Goal: Transaction & Acquisition: Download file/media

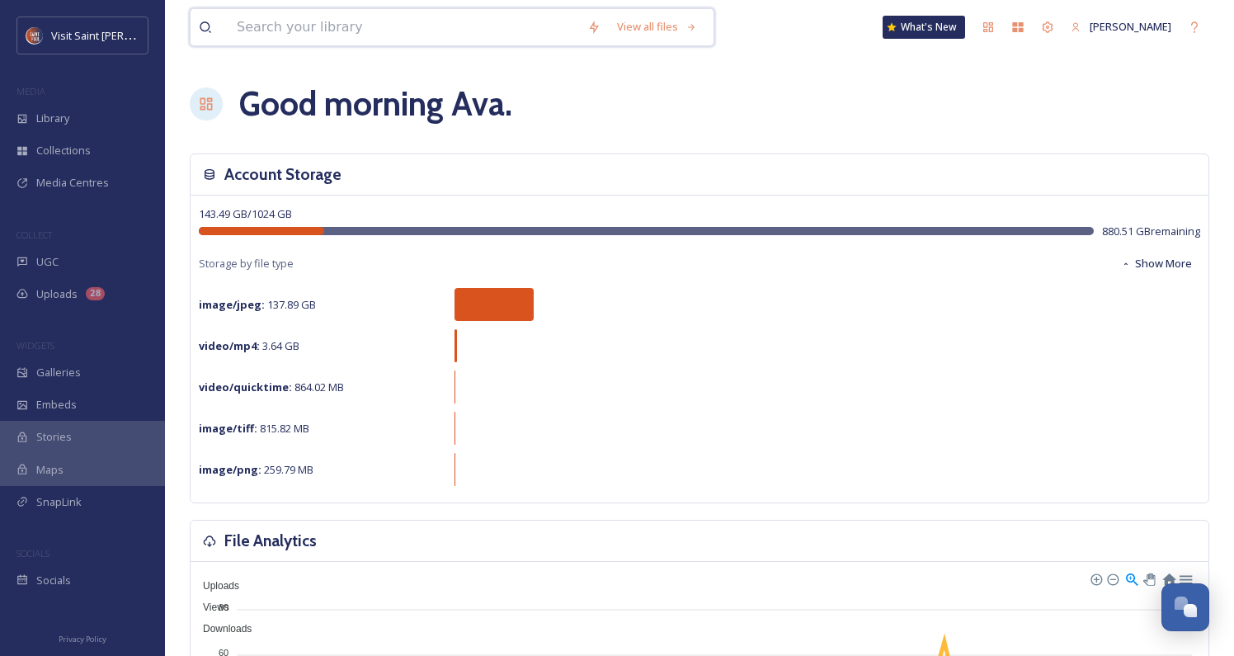
click at [373, 38] on input at bounding box center [404, 27] width 351 height 36
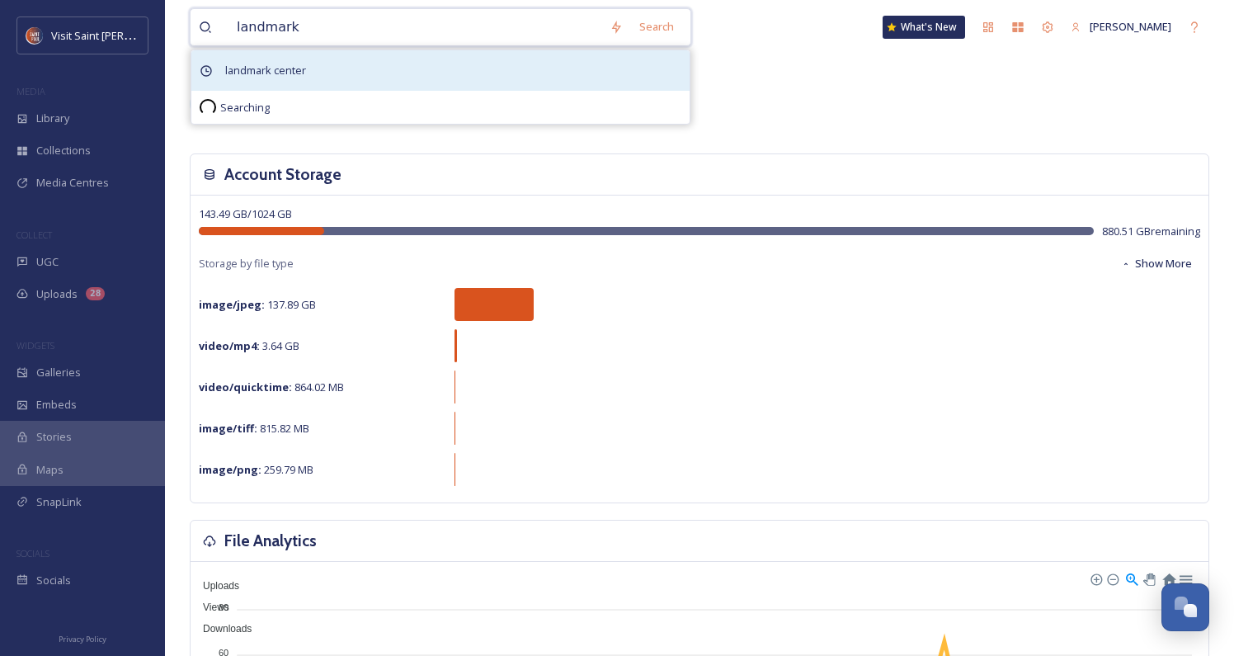
type input "landmark"
click at [374, 64] on div "landmark center" at bounding box center [440, 70] width 498 height 40
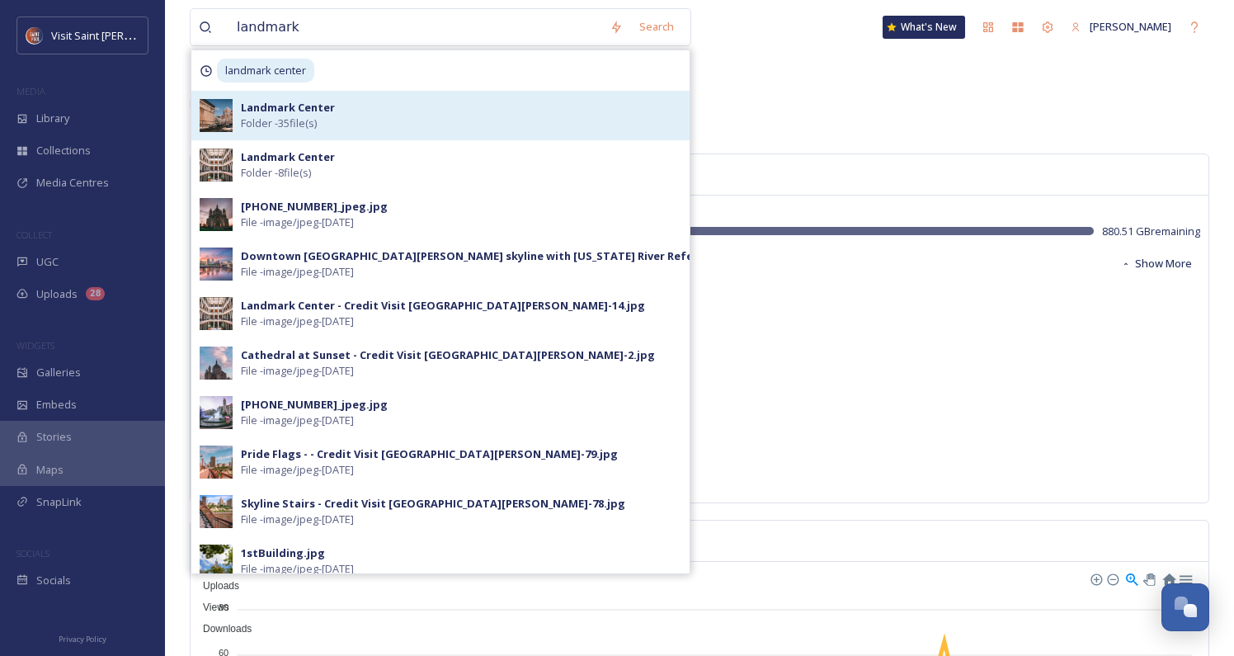
click at [417, 106] on div "Landmark Center Folder - 35 file(s)" at bounding box center [461, 115] width 441 height 31
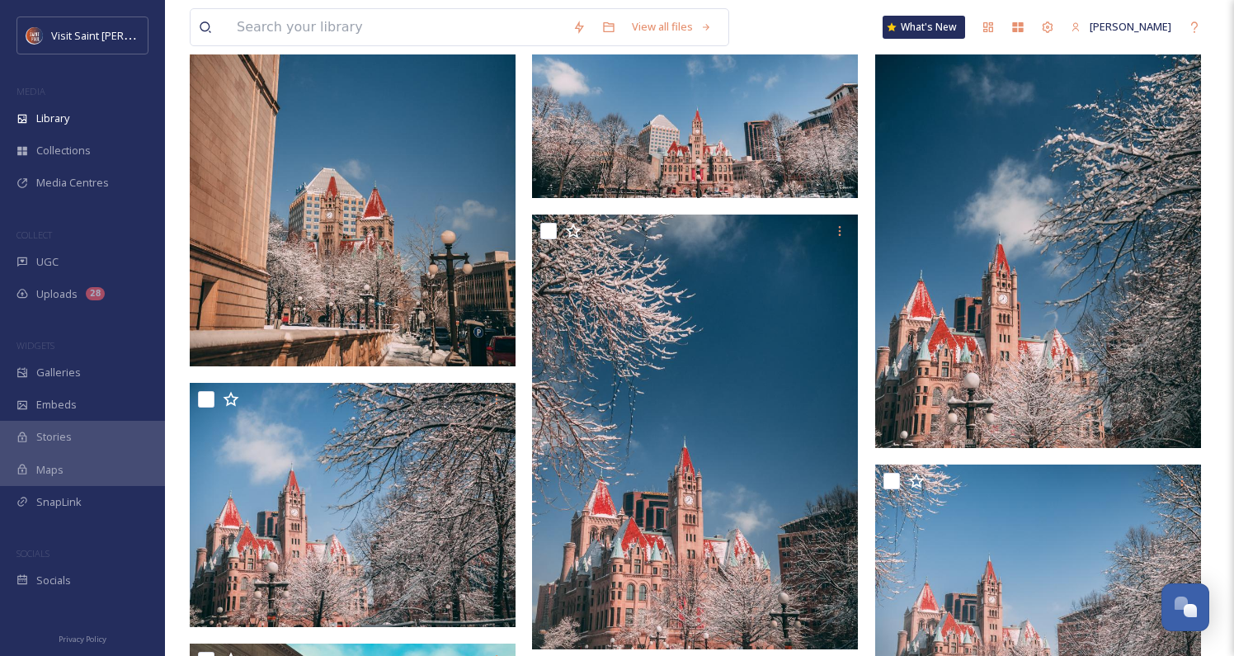
scroll to position [1155, 0]
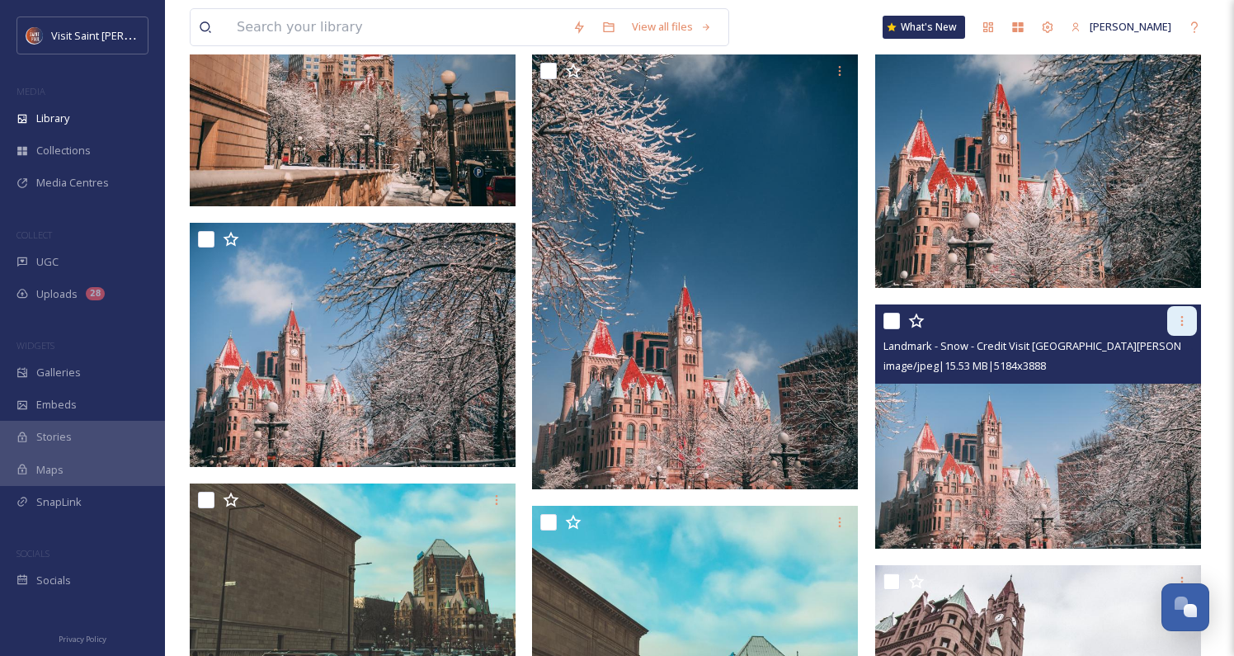
click at [1185, 320] on icon at bounding box center [1182, 320] width 13 height 13
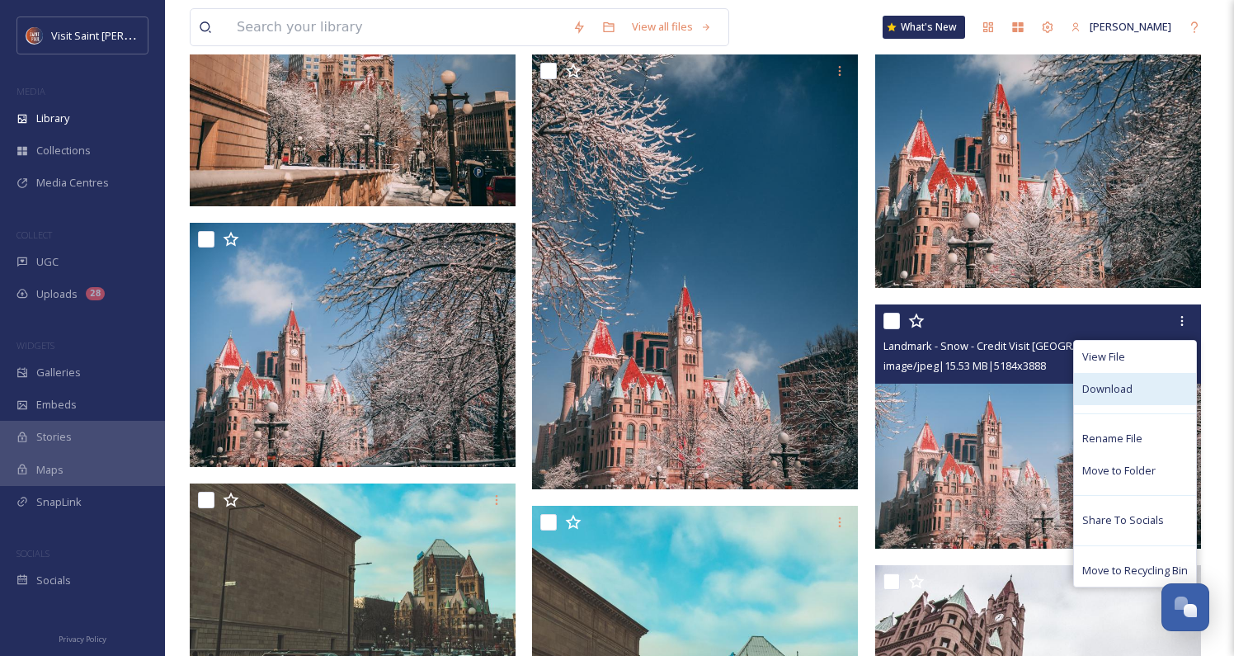
click at [1155, 389] on div "Download" at bounding box center [1135, 389] width 122 height 32
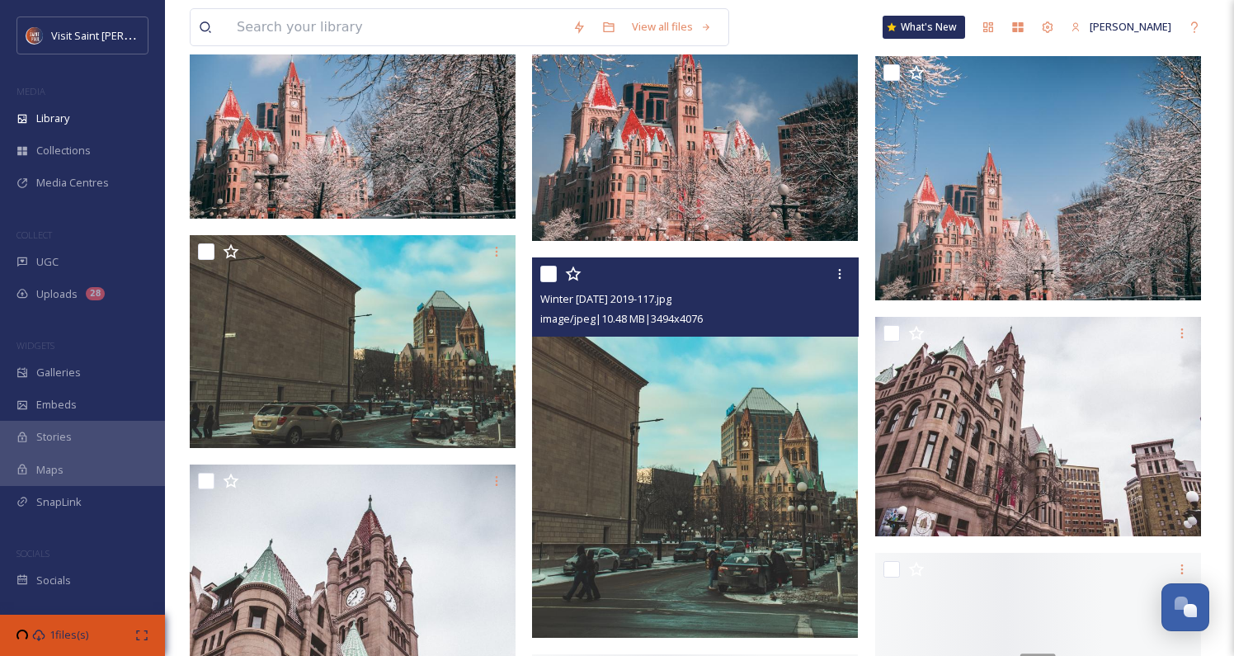
scroll to position [1567, 0]
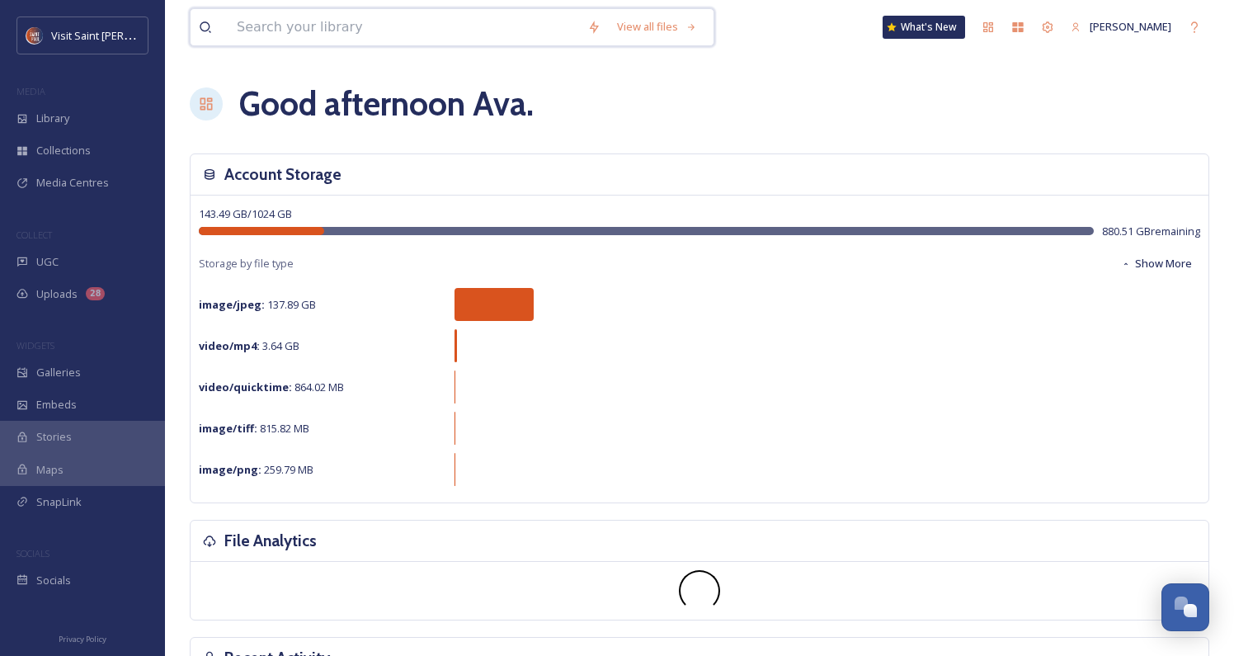
click at [507, 39] on input at bounding box center [404, 27] width 351 height 36
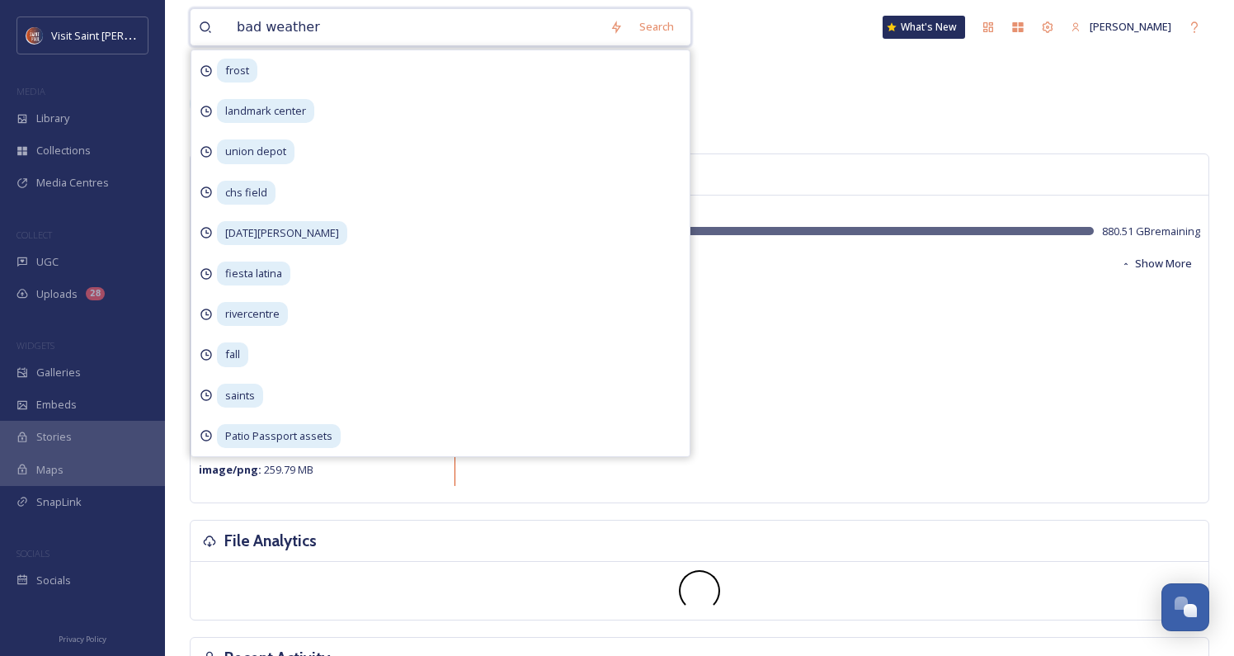
type input "bad weather"
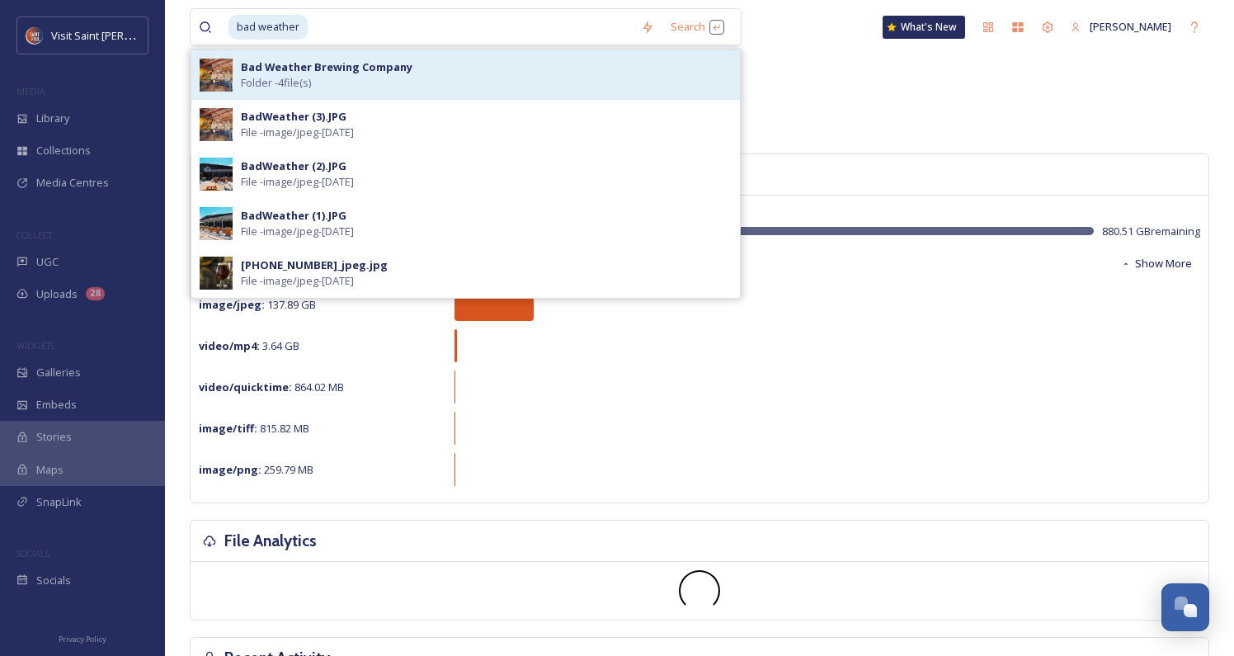
click at [434, 64] on div "Bad Weather Brewing Company Folder - 4 file(s)" at bounding box center [486, 74] width 491 height 31
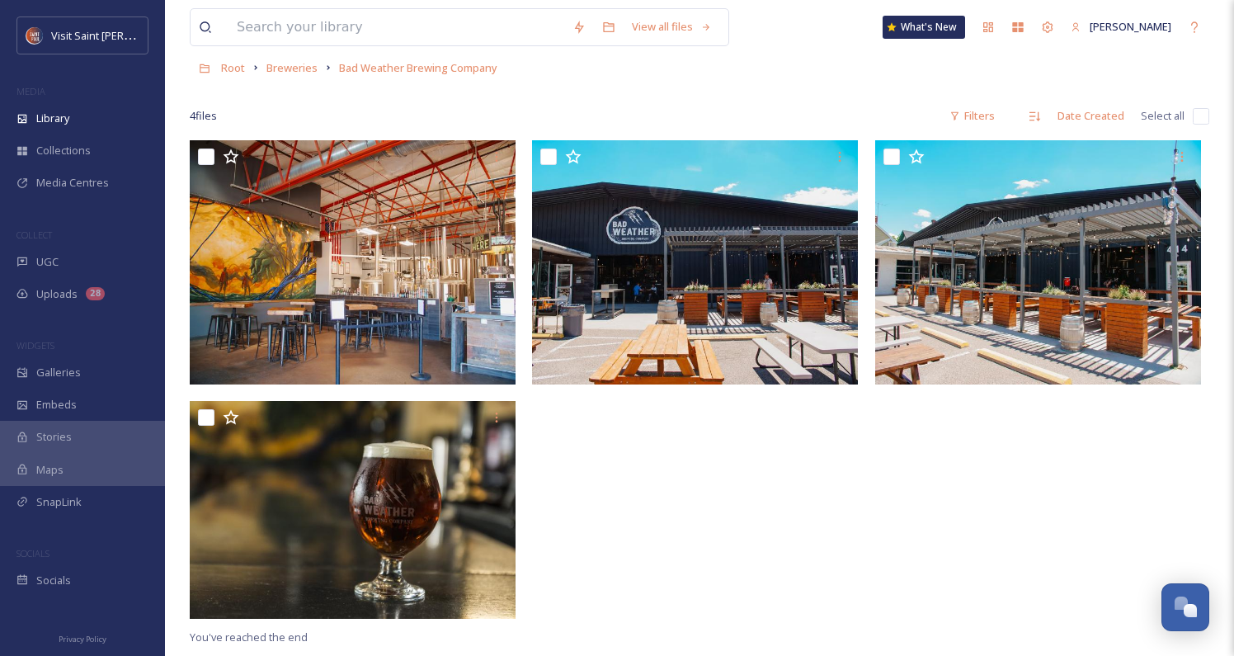
scroll to position [165, 0]
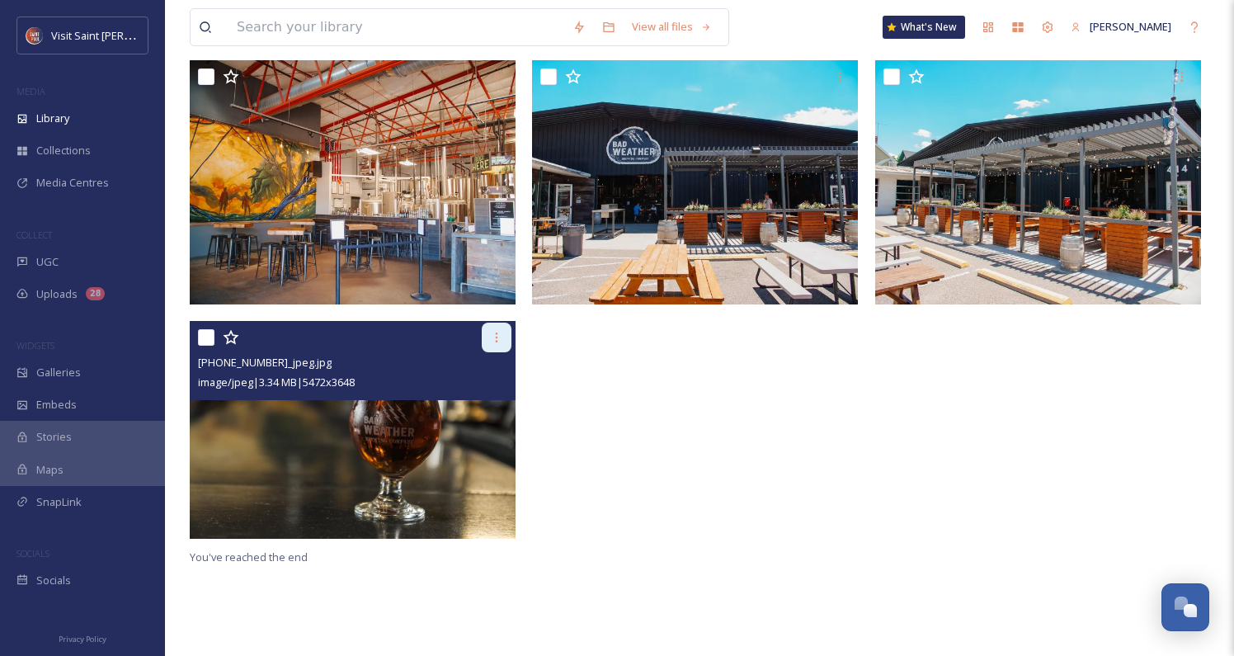
click at [493, 335] on icon at bounding box center [496, 337] width 13 height 13
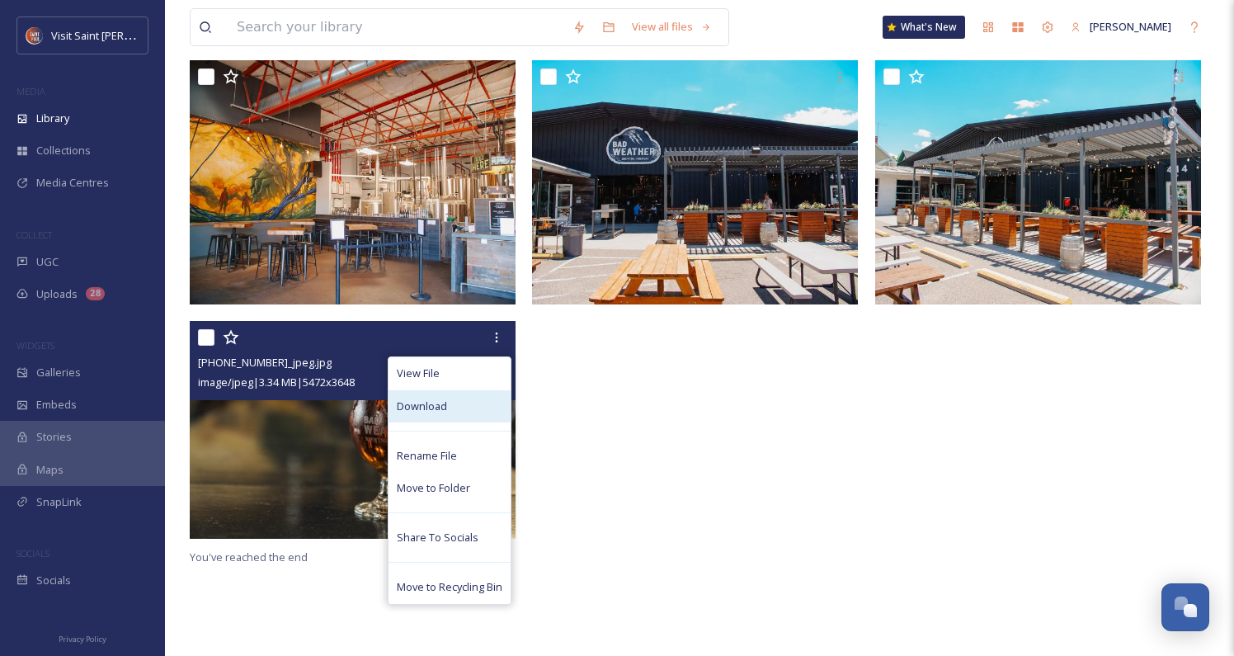
click at [477, 411] on div "Download" at bounding box center [450, 406] width 122 height 32
